Goal: Entertainment & Leisure: Consume media (video, audio)

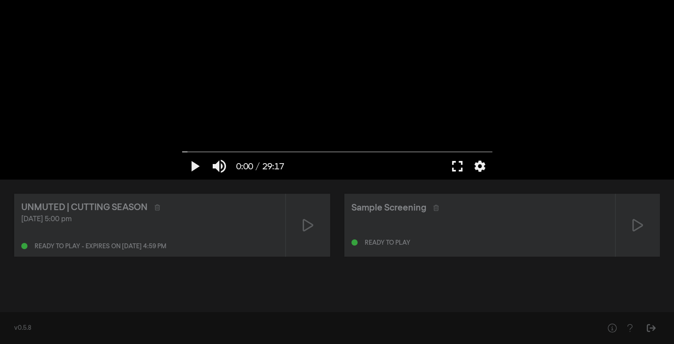
click at [451, 171] on button "fullscreen" at bounding box center [457, 166] width 25 height 27
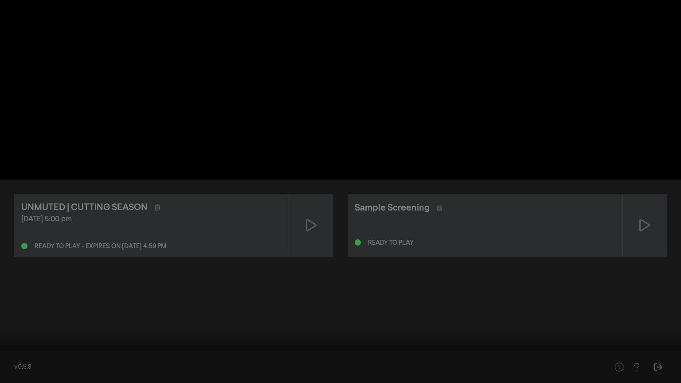
click at [16, 343] on button "play_arrow" at bounding box center [16, 369] width 25 height 27
click at [665, 343] on button "settings" at bounding box center [664, 369] width 20 height 27
type input "7.311186"
click at [644, 343] on button "fullscreen_exit" at bounding box center [641, 369] width 25 height 27
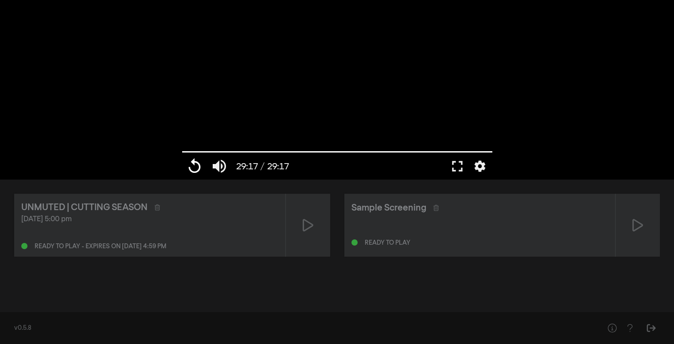
click at [191, 167] on button "replay" at bounding box center [194, 166] width 25 height 27
click at [192, 167] on button "pause" at bounding box center [194, 166] width 25 height 27
type input "2.188922"
